Goal: Task Accomplishment & Management: Use online tool/utility

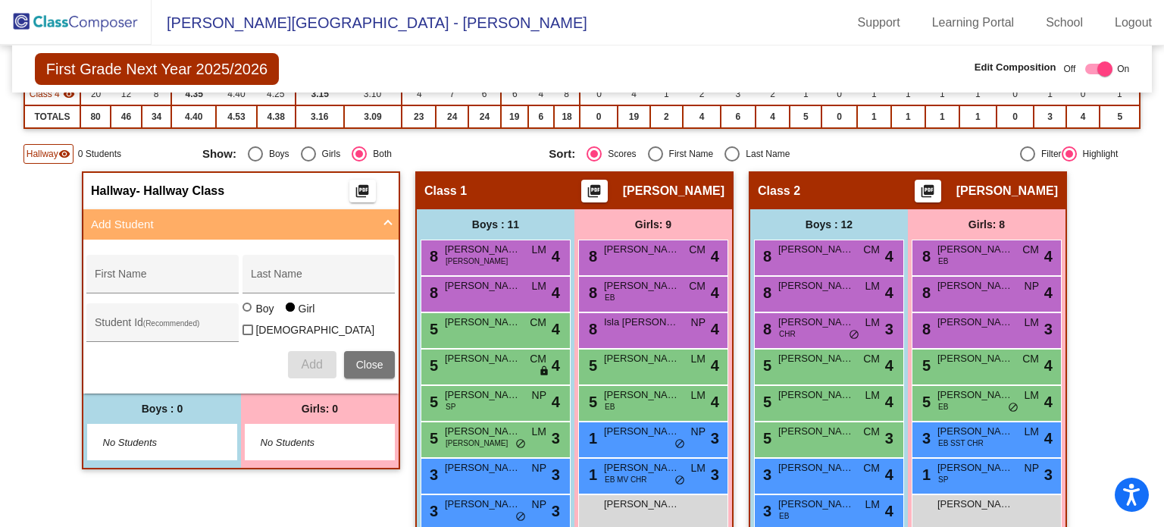
scroll to position [243, 0]
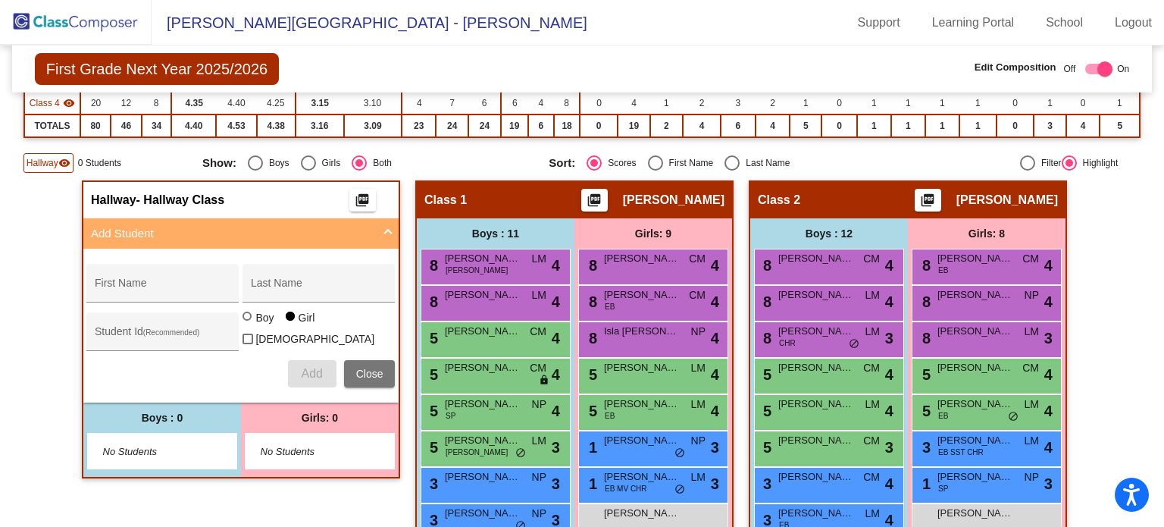
click at [93, 22] on img at bounding box center [76, 22] width 152 height 45
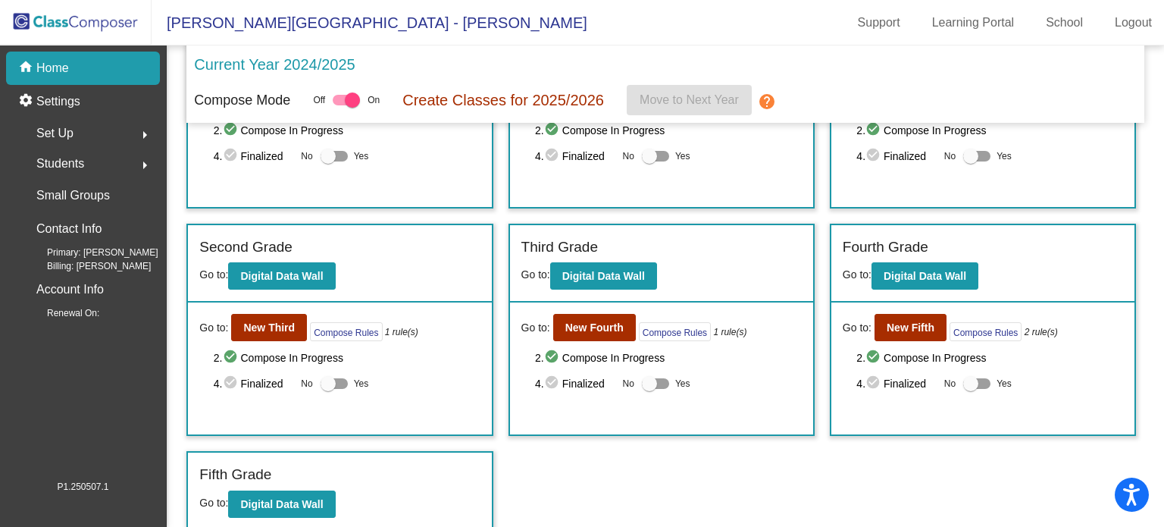
scroll to position [116, 0]
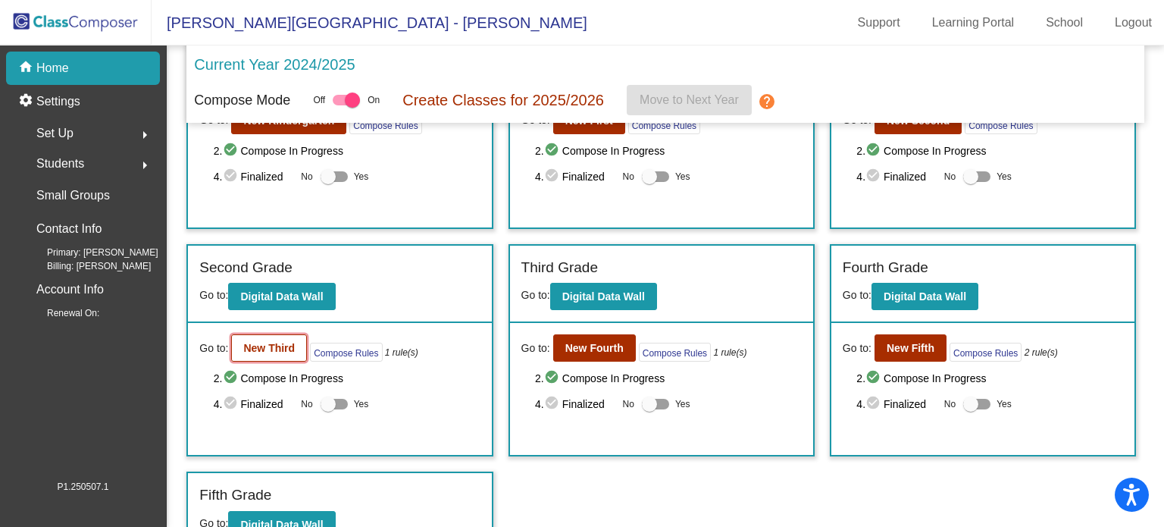
click at [284, 348] on b "New Third" at bounding box center [269, 348] width 52 height 12
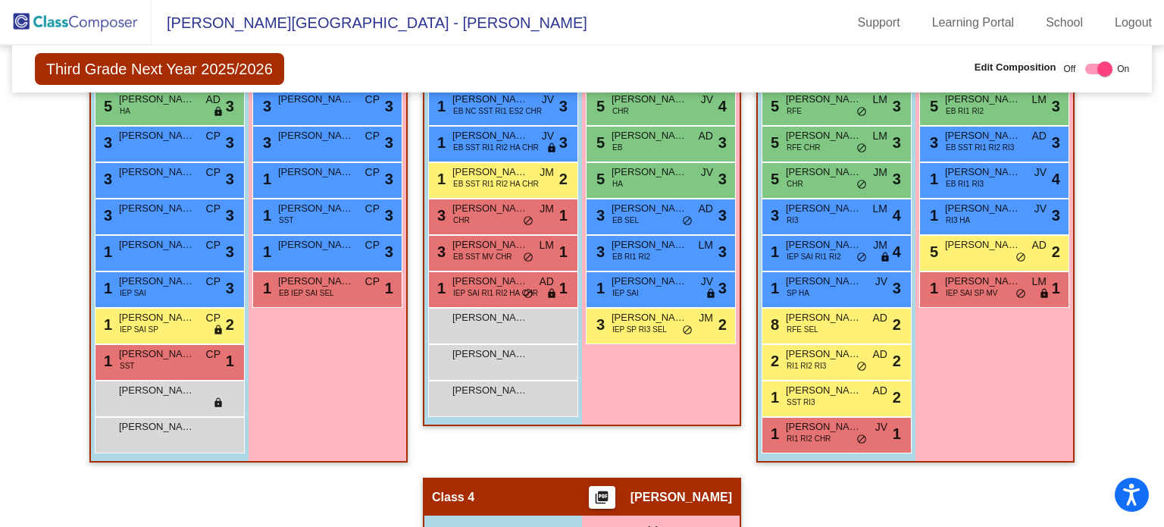
scroll to position [572, 0]
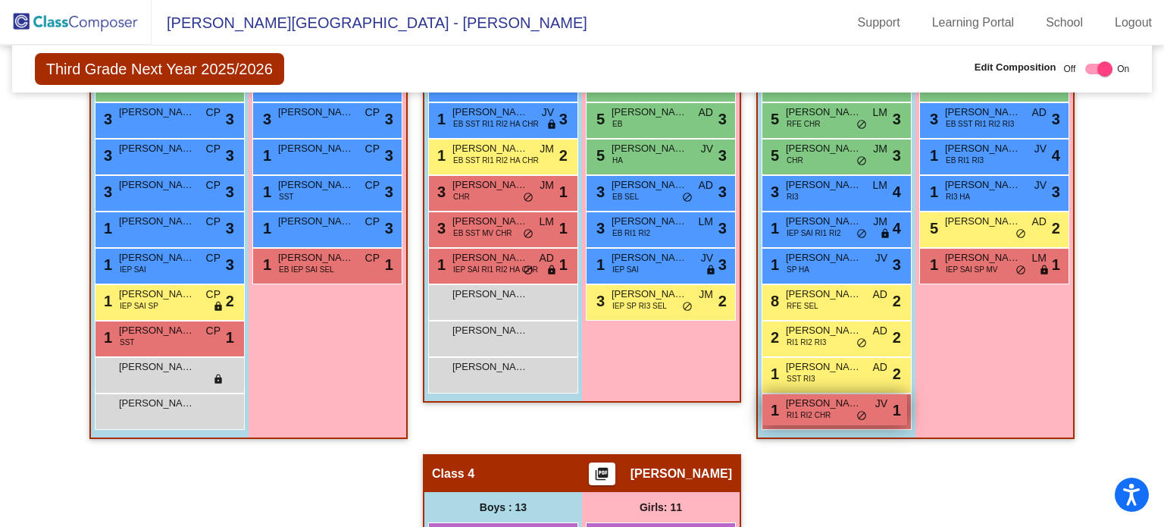
click at [829, 408] on span "[PERSON_NAME]" at bounding box center [824, 403] width 76 height 15
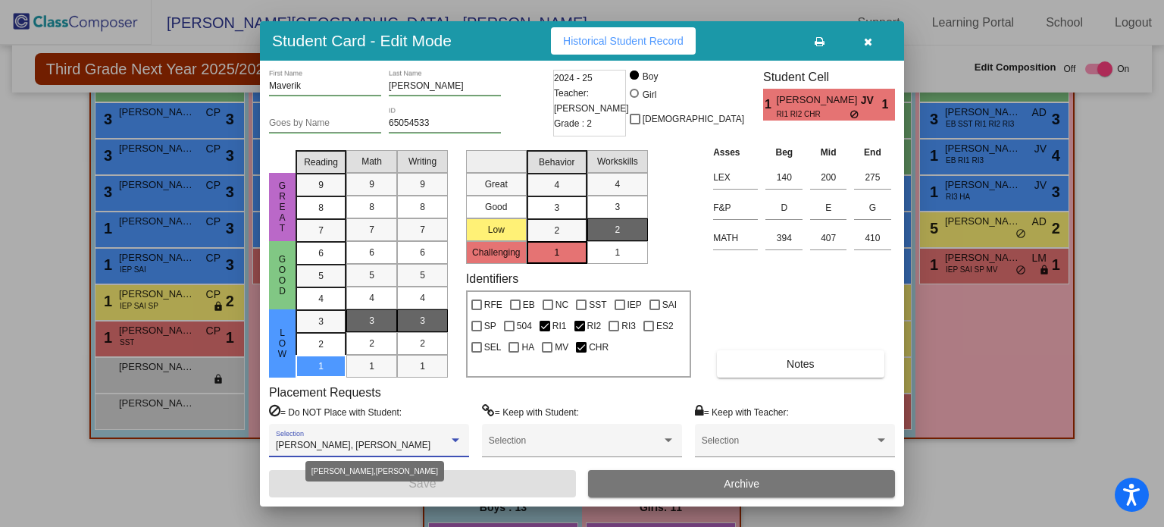
click at [457, 441] on div at bounding box center [456, 440] width 8 height 4
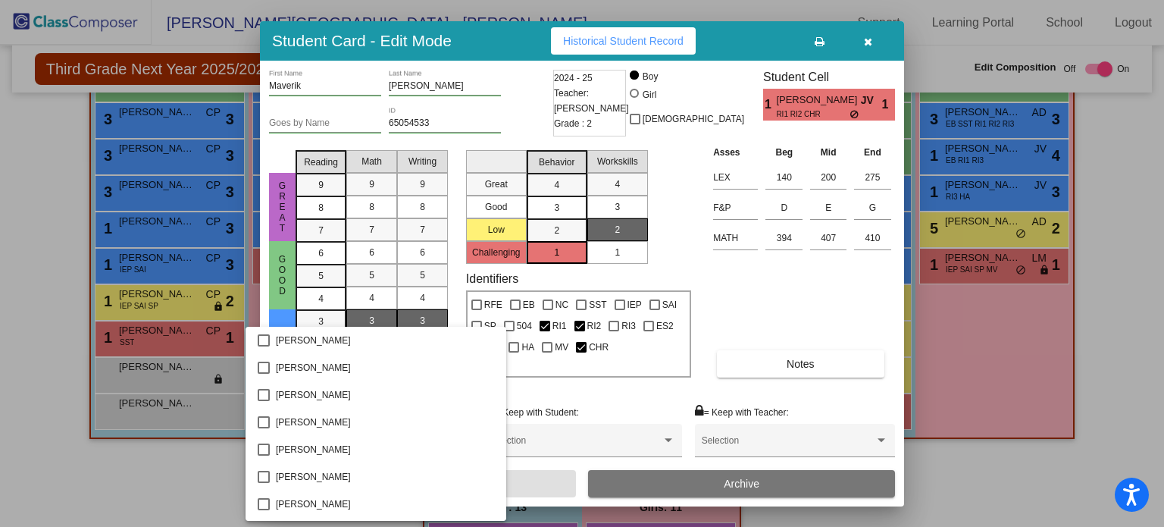
scroll to position [276, 0]
click at [961, 357] on div at bounding box center [582, 263] width 1164 height 527
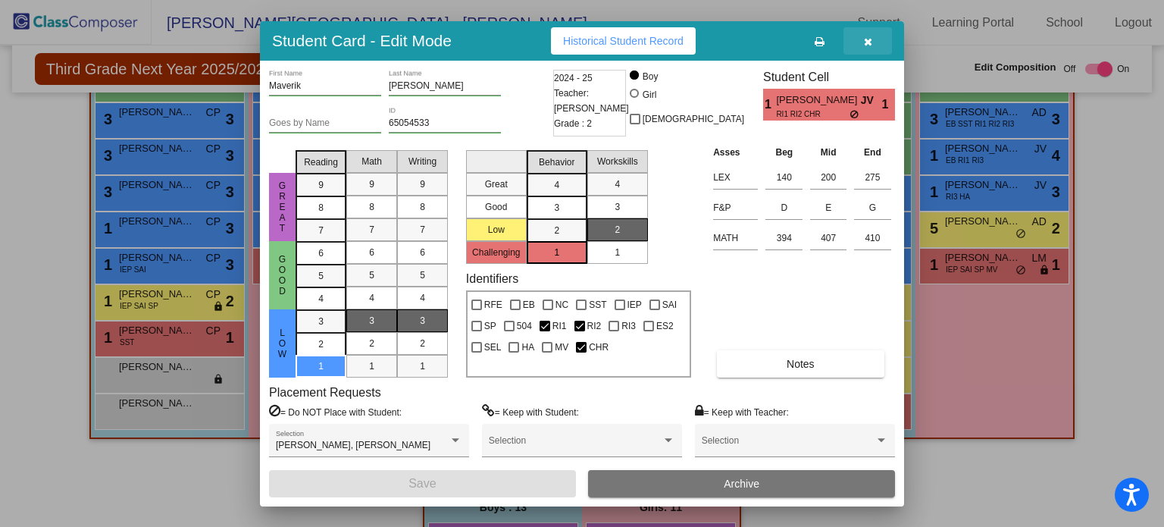
click at [867, 45] on icon "button" at bounding box center [868, 41] width 8 height 11
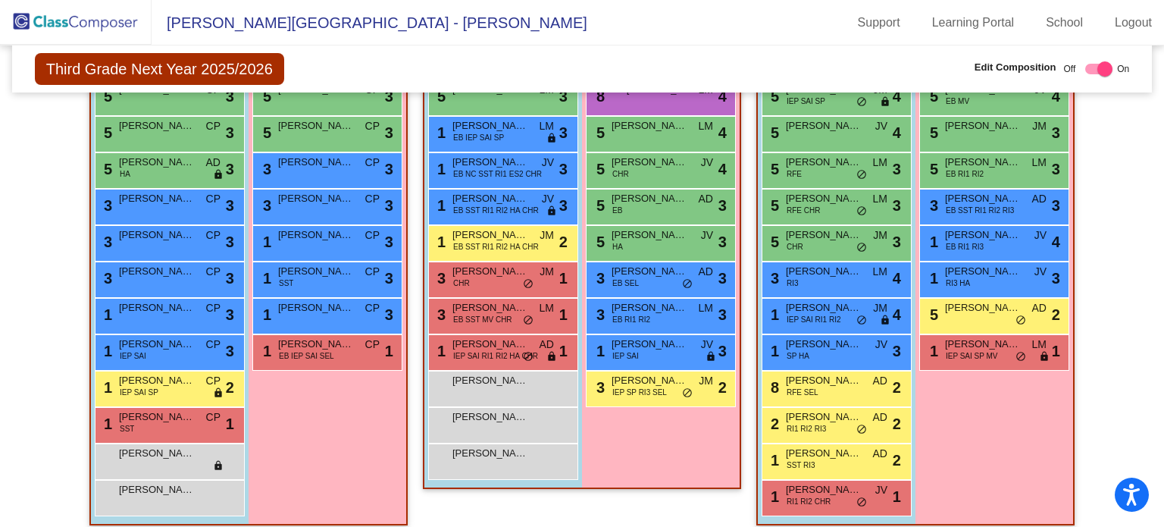
scroll to position [482, 0]
